Goal: Task Accomplishment & Management: Manage account settings

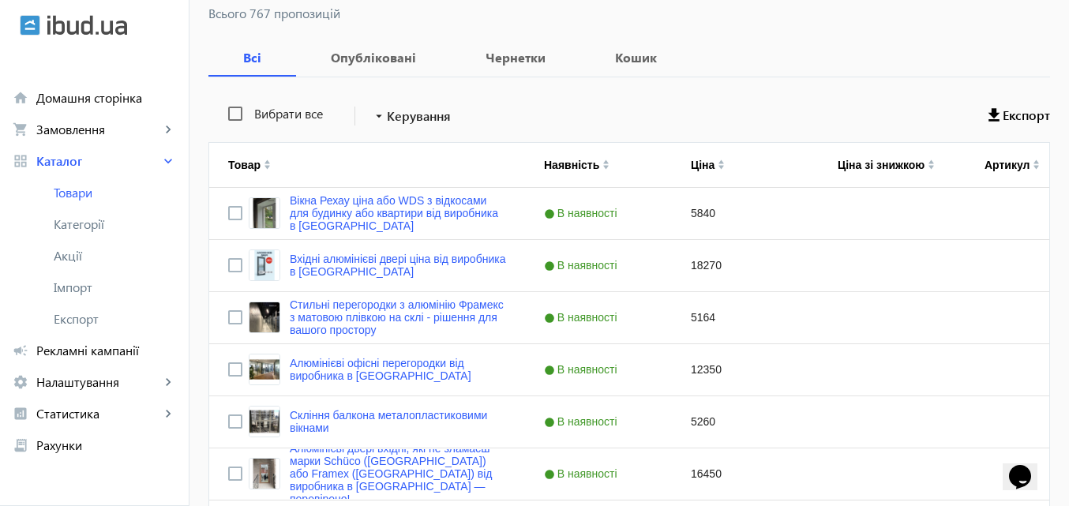
scroll to position [237, 0]
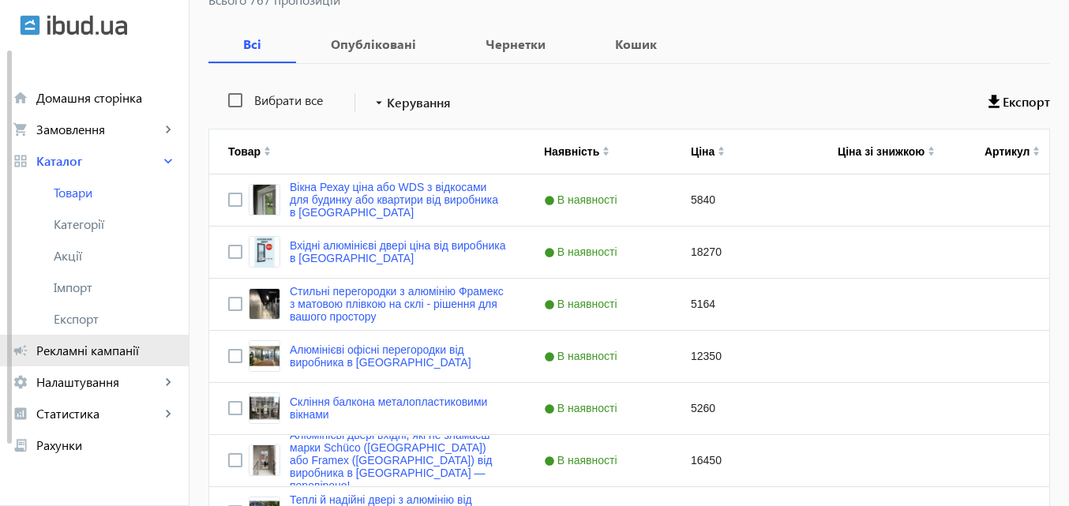
click at [60, 347] on span "Рекламні кампанії" at bounding box center [106, 351] width 140 height 16
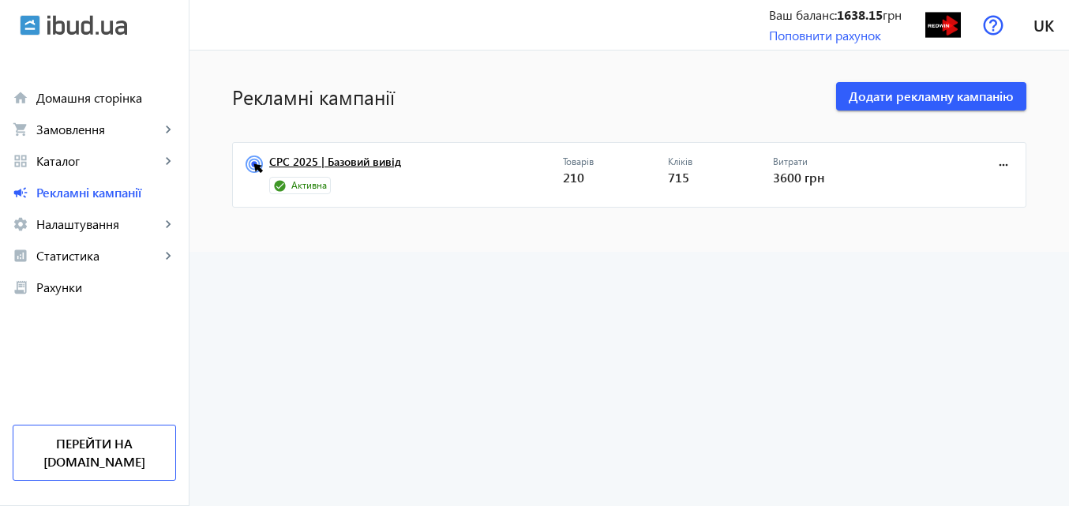
click at [359, 159] on link "CPC 2025 | Базовий вивід" at bounding box center [416, 167] width 294 height 22
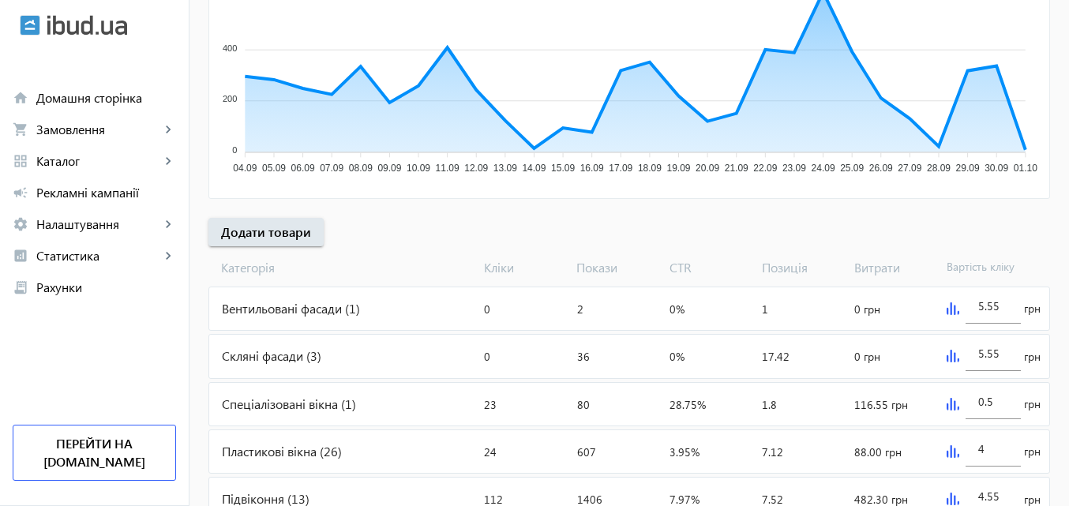
scroll to position [395, 0]
